Goal: Information Seeking & Learning: Learn about a topic

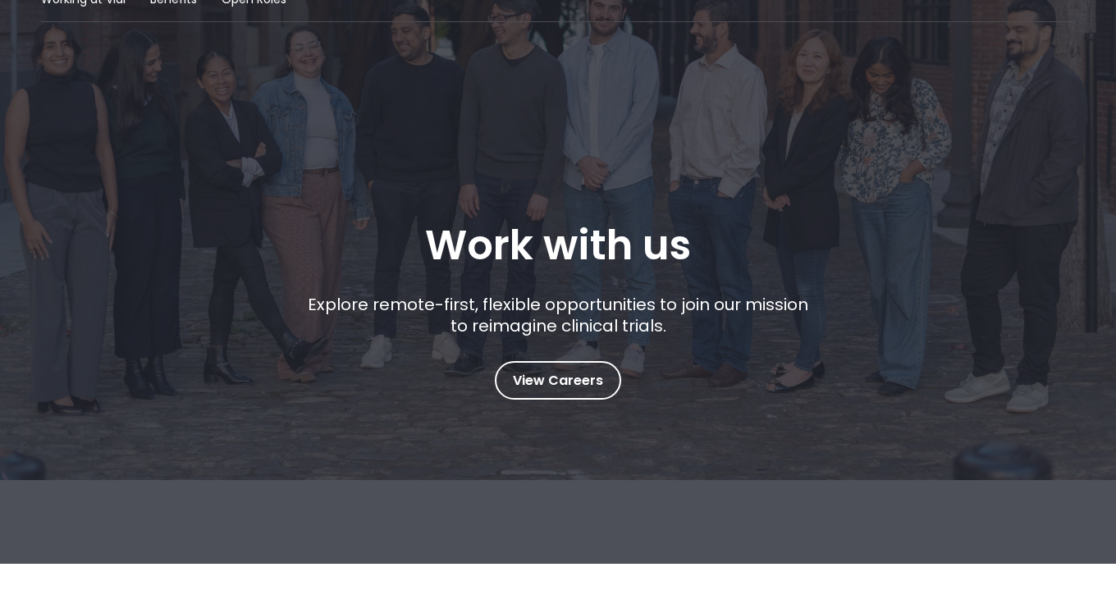
scroll to position [113, 0]
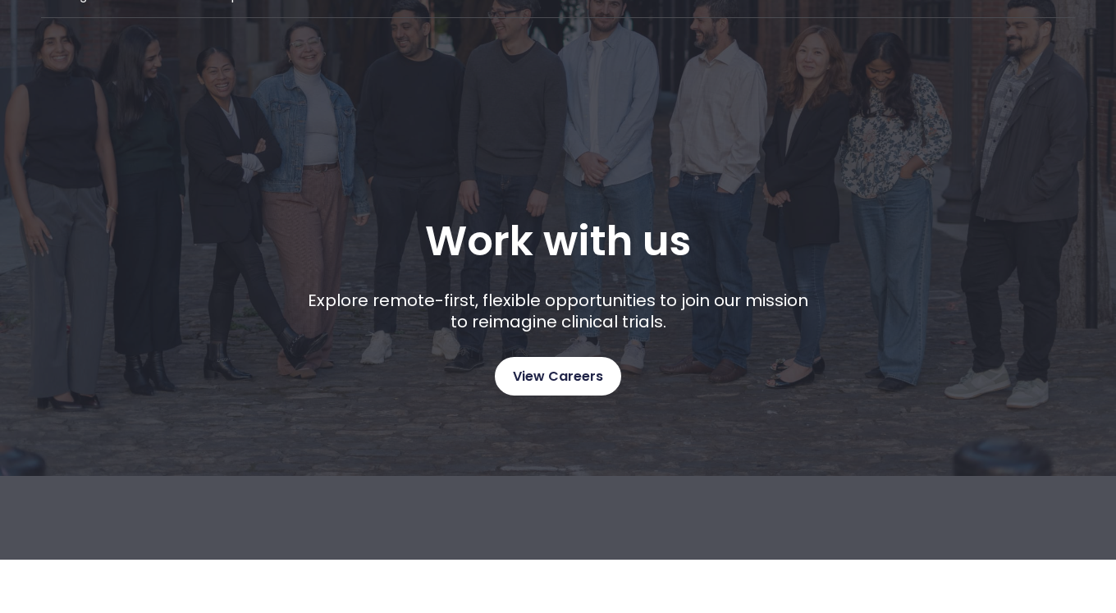
click at [563, 377] on span "View Careers" at bounding box center [558, 376] width 90 height 21
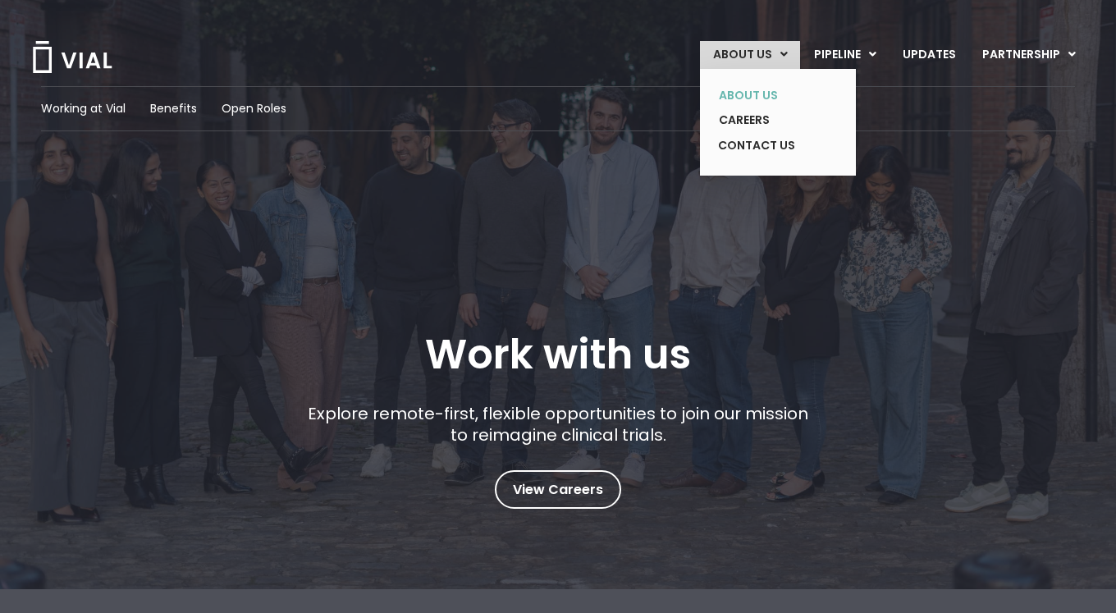
click at [743, 89] on link "ABOUT US" at bounding box center [765, 95] width 120 height 25
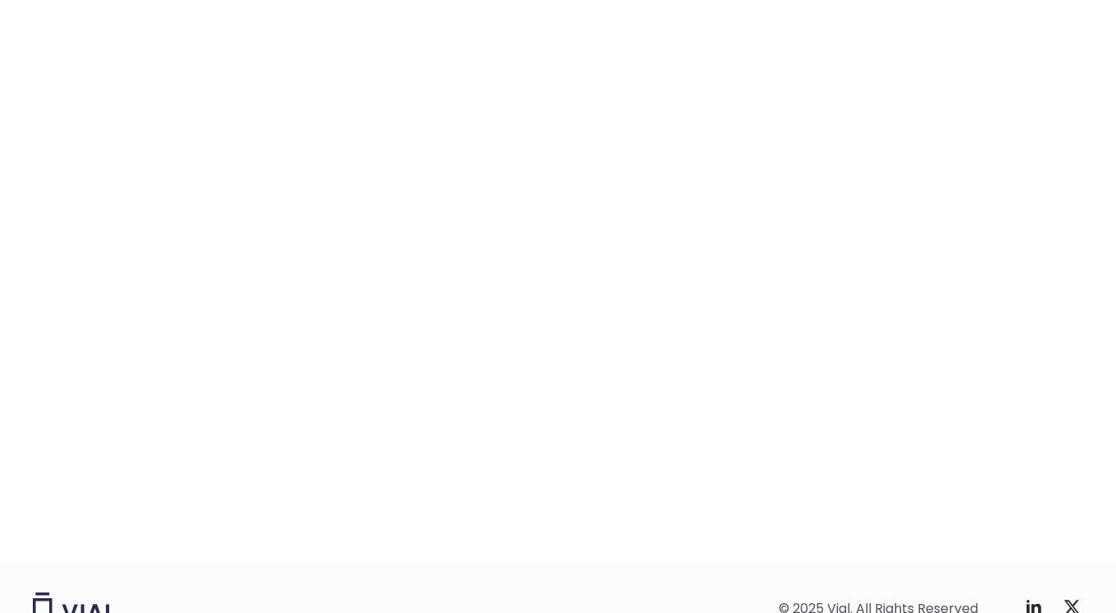
scroll to position [2496, 0]
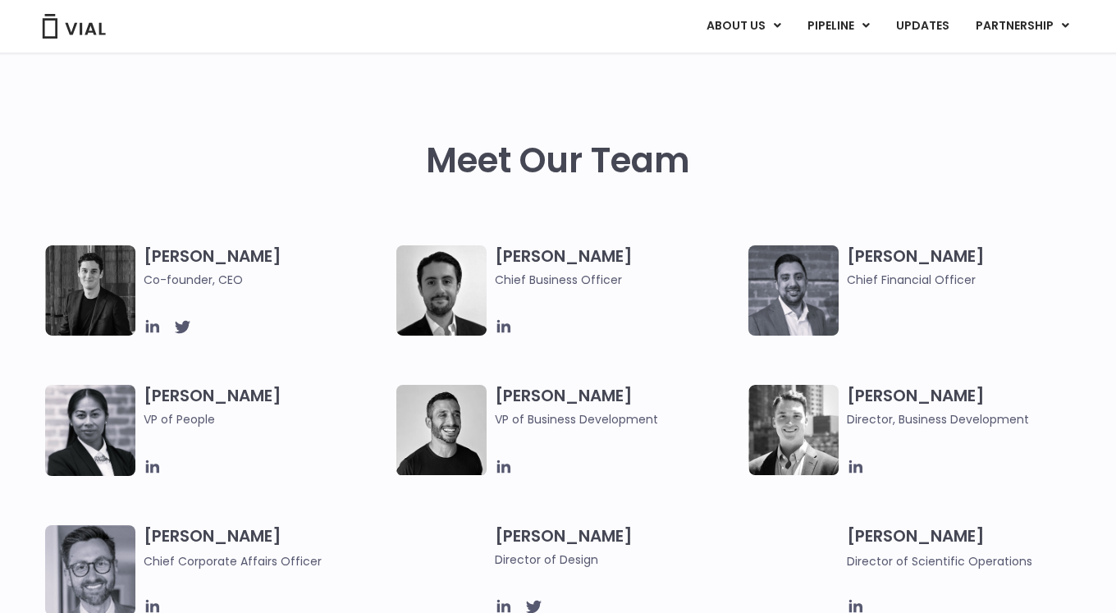
scroll to position [715, 0]
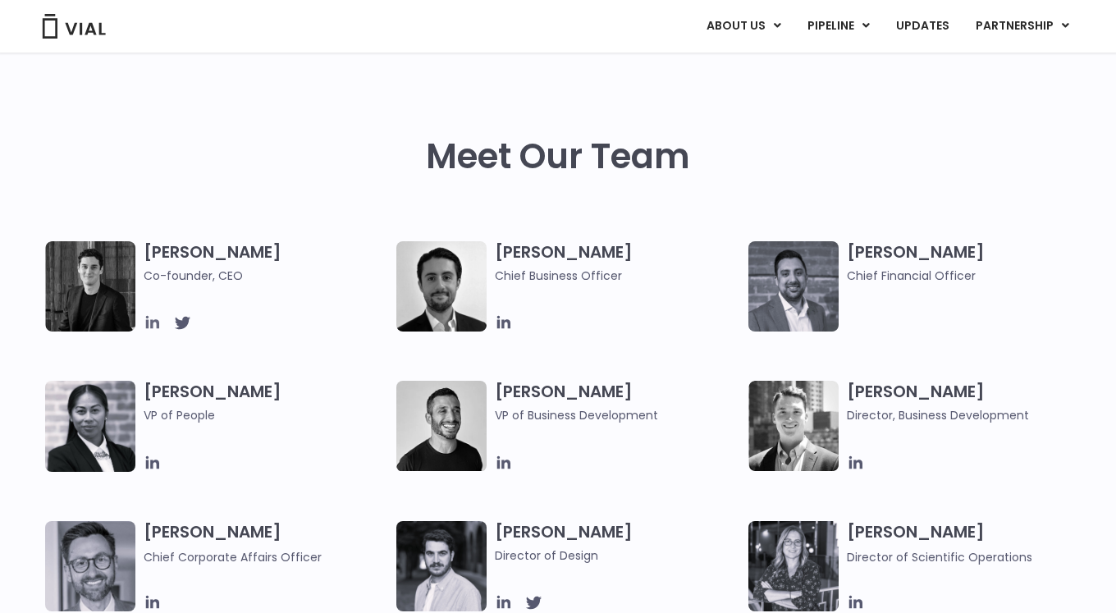
click at [154, 327] on icon at bounding box center [153, 322] width 18 height 18
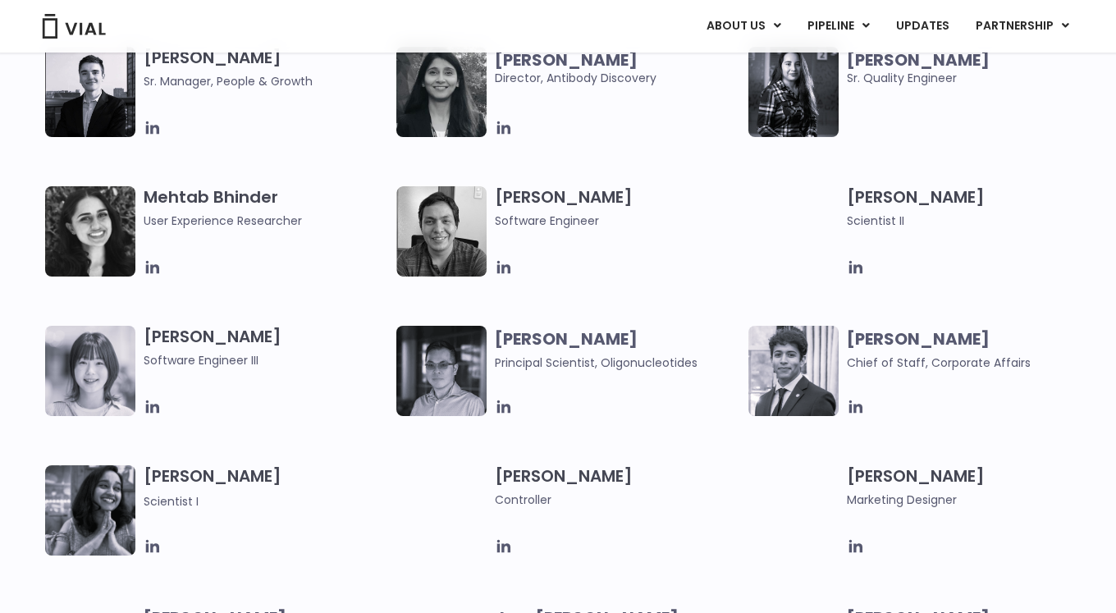
scroll to position [2577, 0]
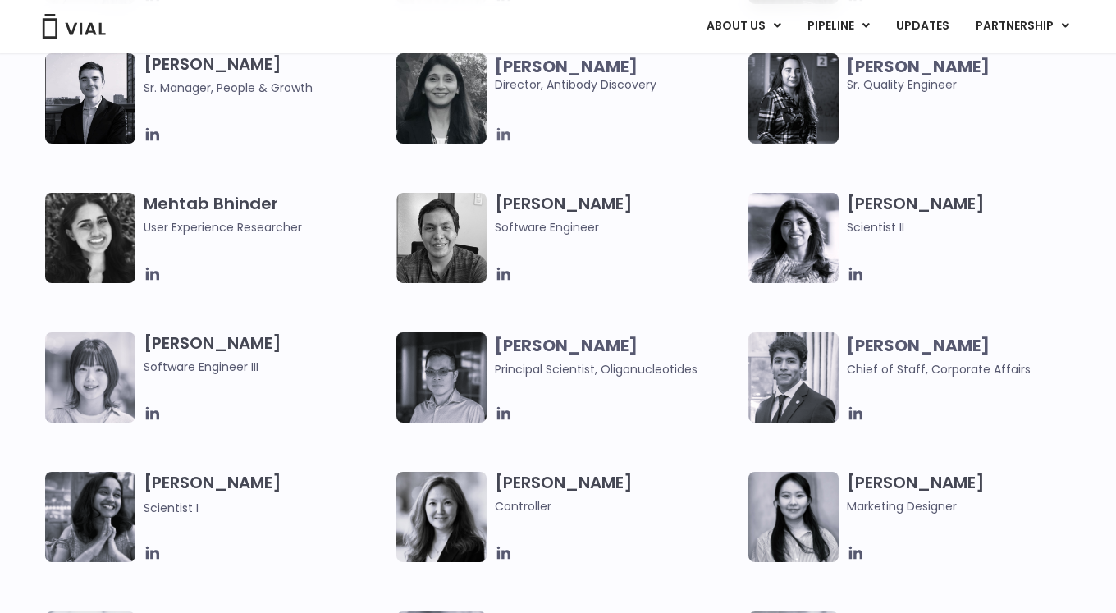
click at [503, 139] on icon at bounding box center [503, 134] width 13 height 13
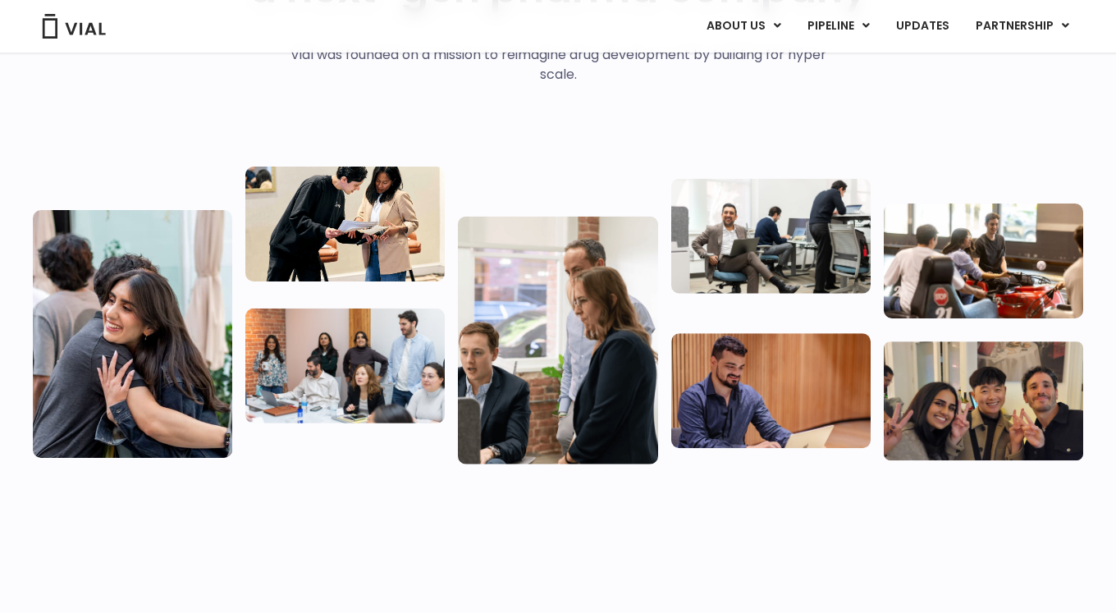
scroll to position [0, 0]
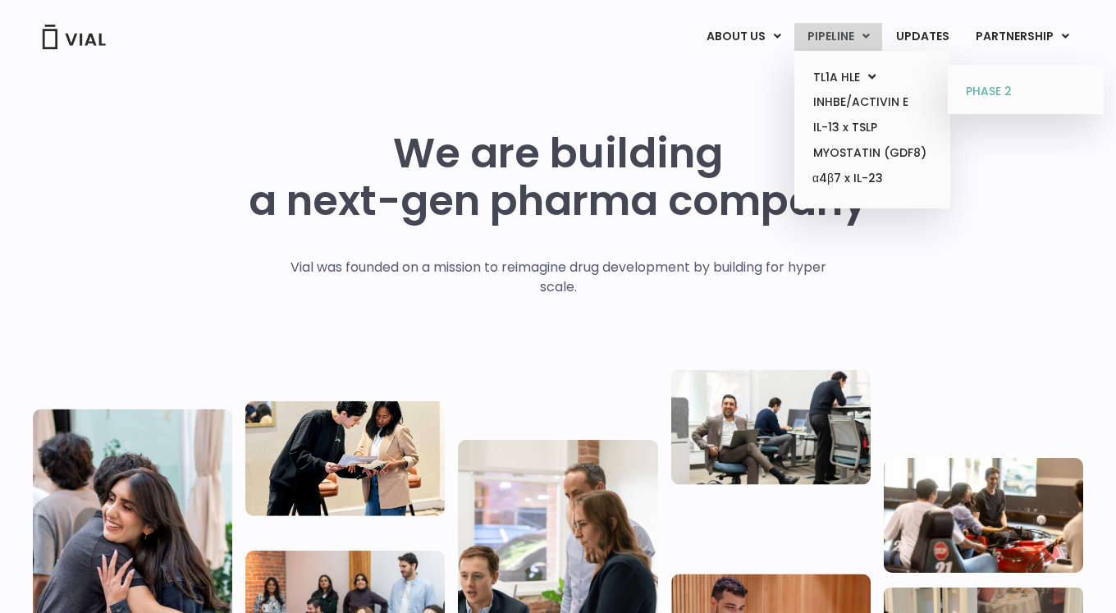
click at [1018, 81] on link "PHASE 2" at bounding box center [1025, 92] width 144 height 26
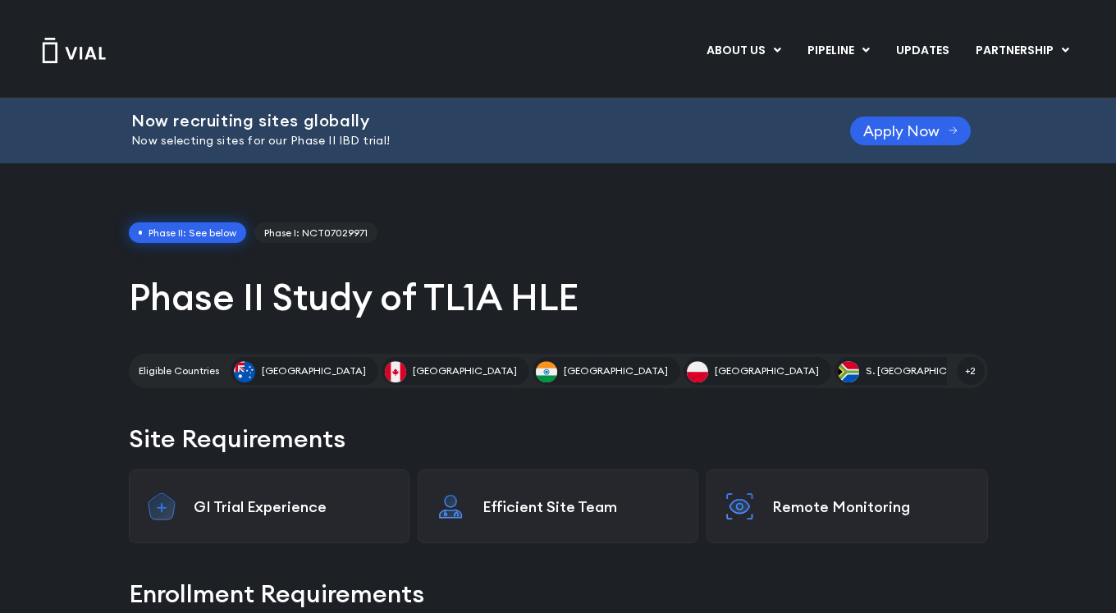
scroll to position [31, 0]
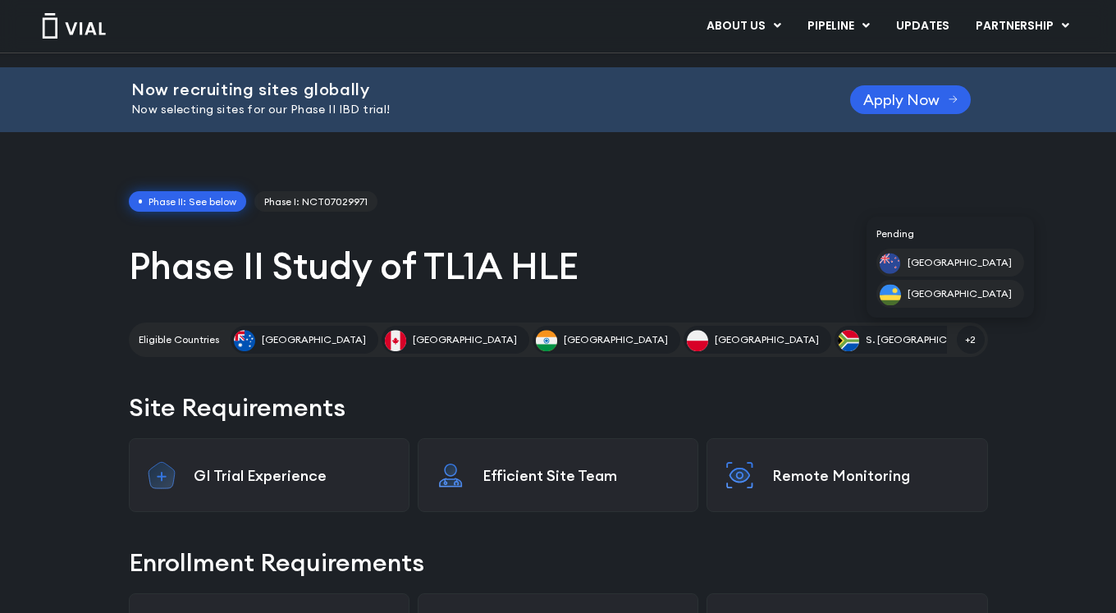
click at [962, 337] on span "+2" at bounding box center [970, 340] width 28 height 28
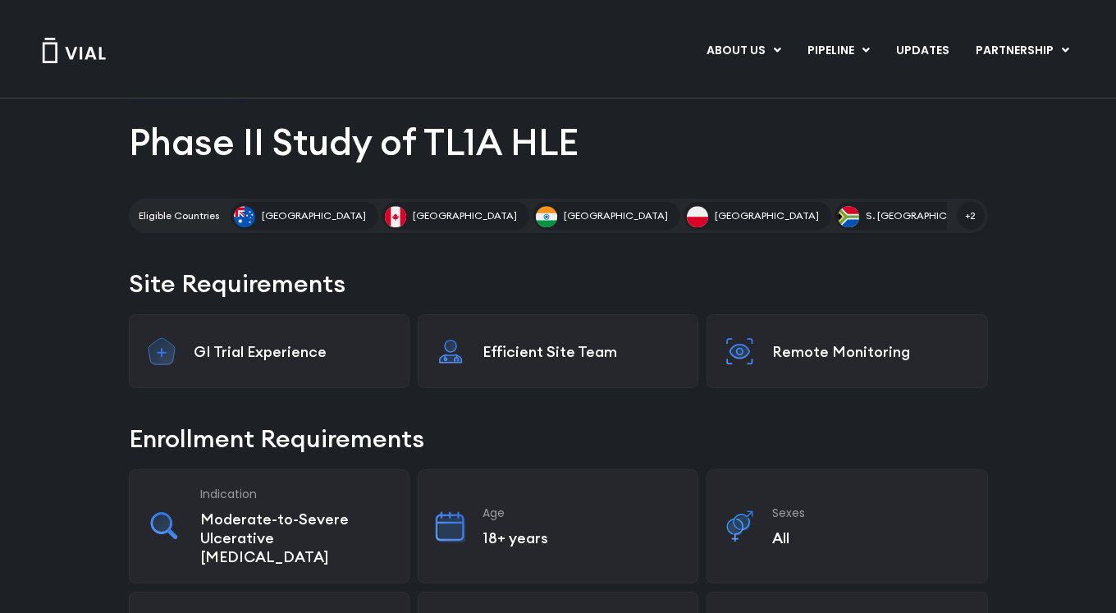
scroll to position [0, 0]
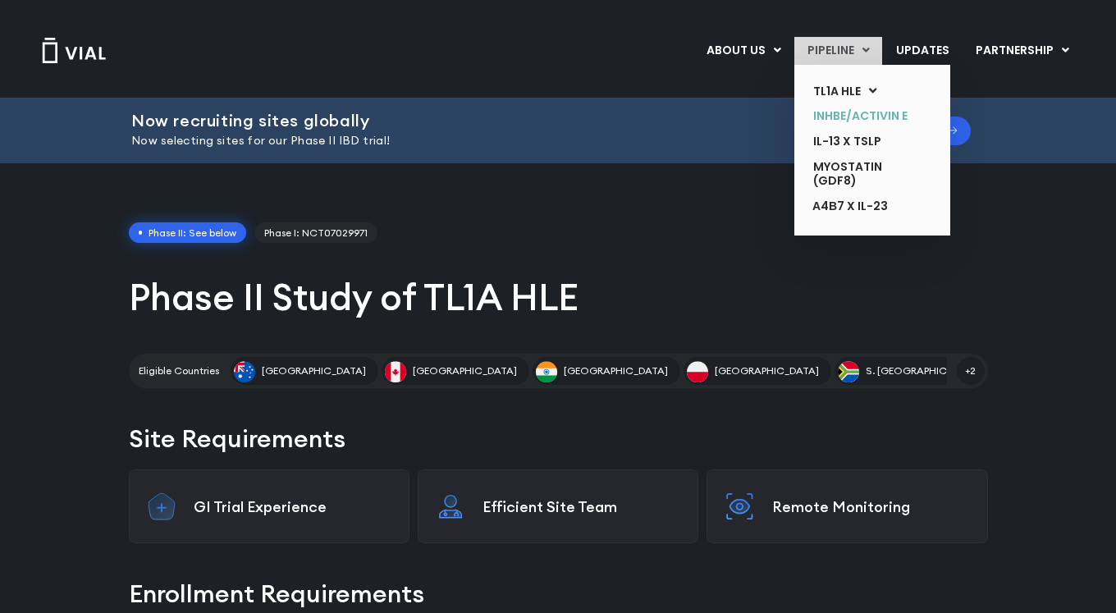
click at [886, 121] on link "INHBE/ACTIVIN E" at bounding box center [860, 115] width 120 height 25
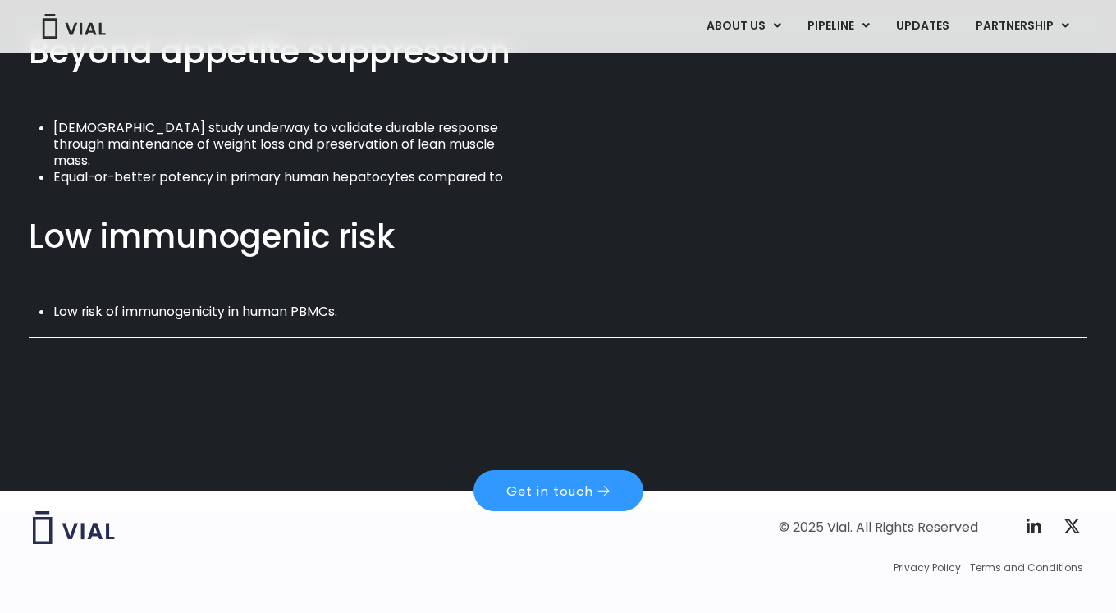
scroll to position [1183, 0]
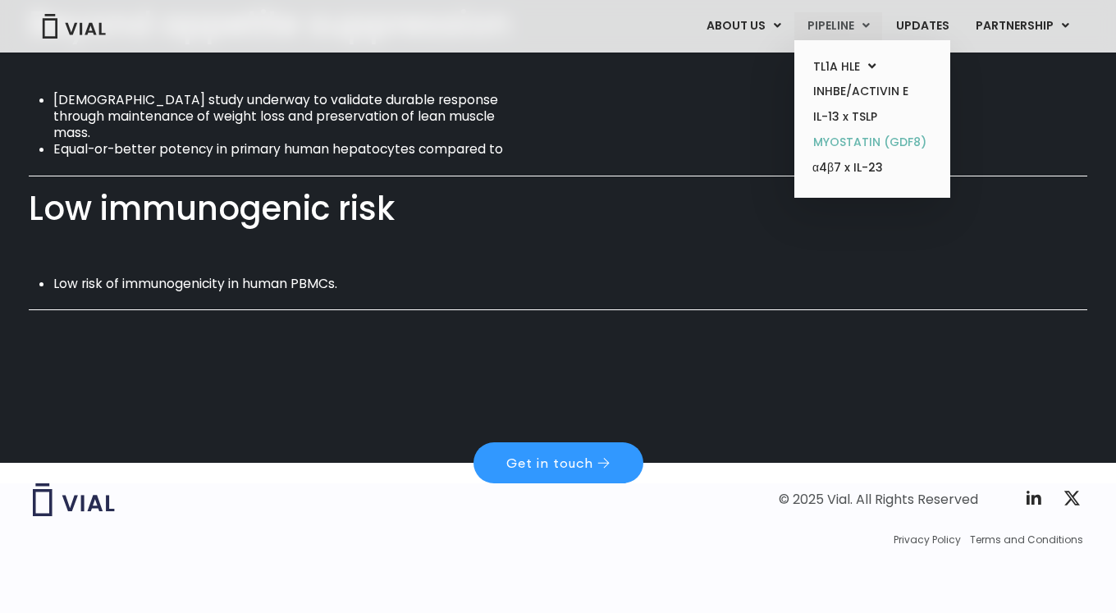
click at [868, 144] on link "MYOSTATIN (GDF8)" at bounding box center [872, 142] width 144 height 25
